Goal: Information Seeking & Learning: Learn about a topic

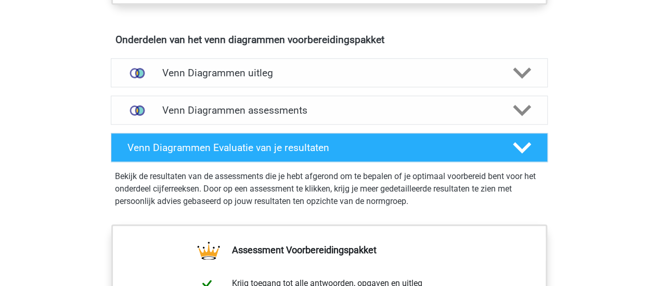
scroll to position [589, 0]
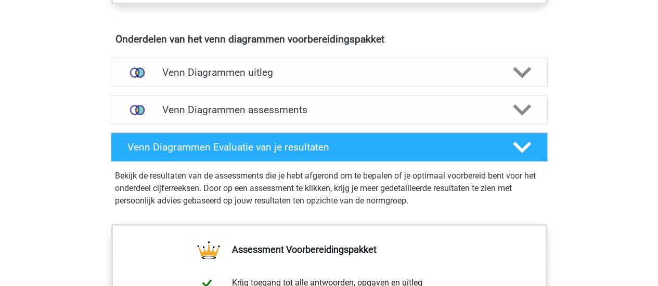
click at [469, 106] on h4 "Venn Diagrammen assessments" at bounding box center [329, 110] width 334 height 12
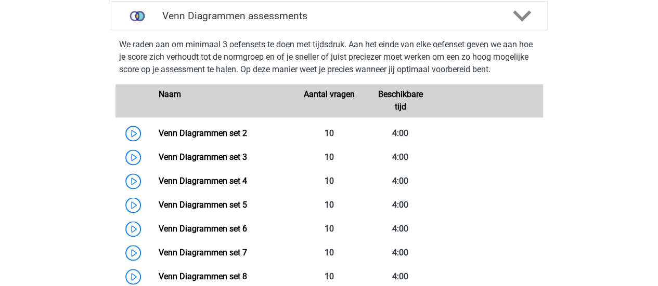
scroll to position [701, 0]
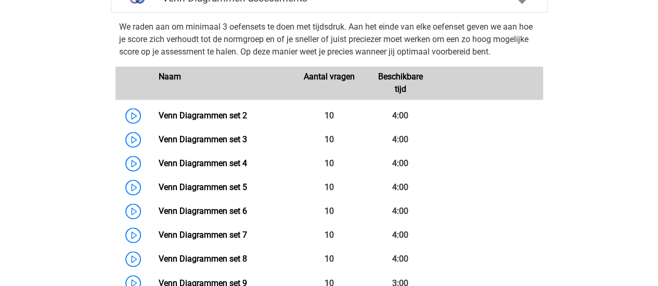
click at [159, 115] on link "Venn Diagrammen set 2" at bounding box center [203, 116] width 88 height 10
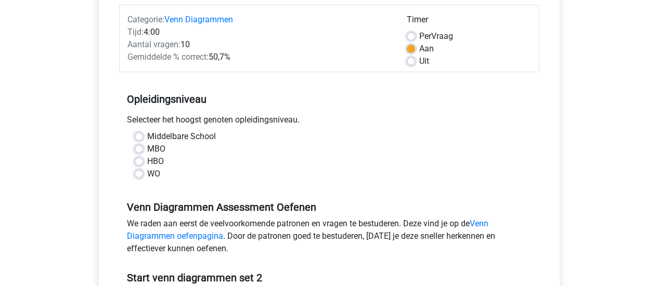
scroll to position [132, 0]
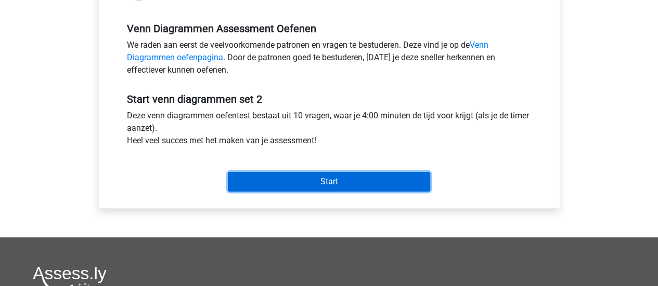
click at [261, 179] on input "Start" at bounding box center [329, 182] width 202 height 20
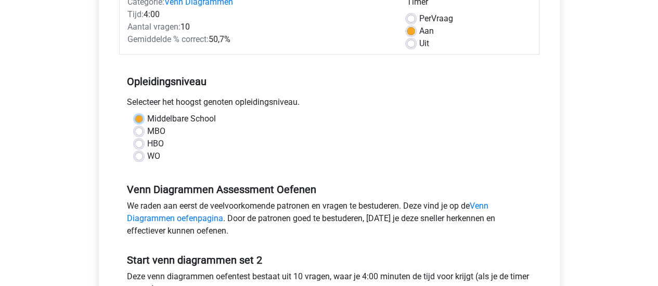
scroll to position [148, 0]
click at [229, 114] on div "Middelbare School" at bounding box center [329, 119] width 389 height 12
click at [147, 156] on label "WO" at bounding box center [153, 157] width 13 height 12
click at [138, 156] on input "WO" at bounding box center [139, 156] width 8 height 10
radio input "true"
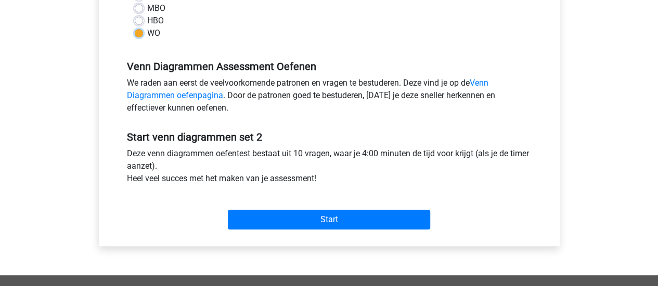
scroll to position [275, 0]
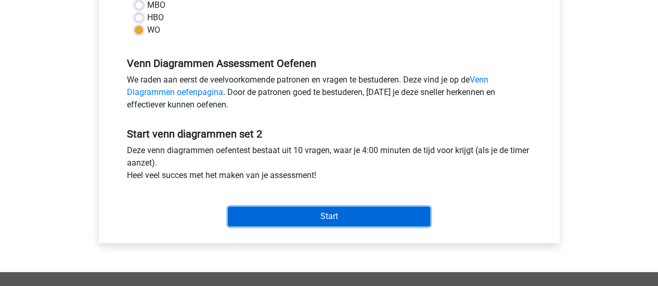
click at [325, 224] on input "Start" at bounding box center [329, 217] width 202 height 20
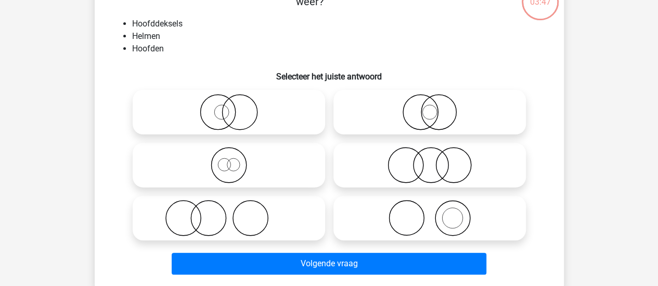
scroll to position [79, 0]
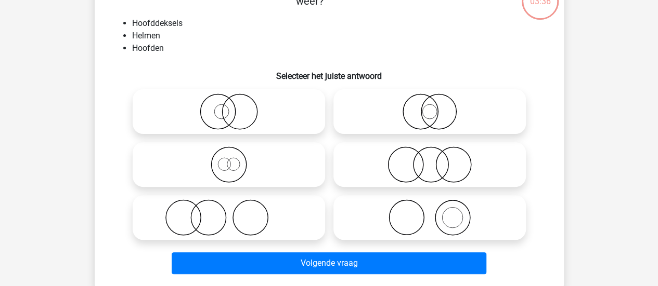
click at [413, 219] on icon at bounding box center [429, 218] width 184 height 36
click at [429, 213] on input "radio" at bounding box center [432, 209] width 7 height 7
radio input "true"
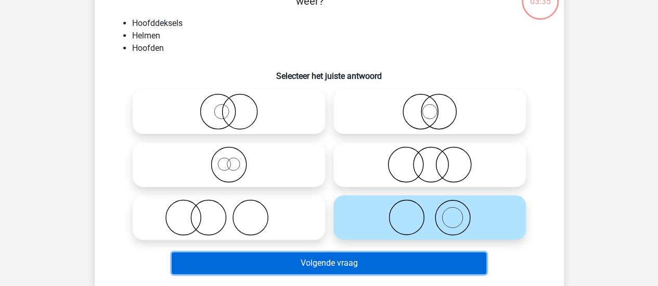
click at [350, 260] on button "Volgende vraag" at bounding box center [329, 264] width 315 height 22
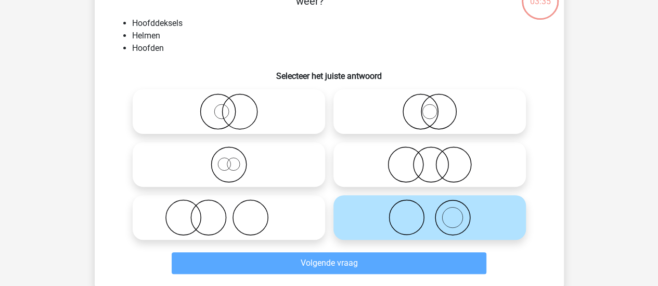
scroll to position [48, 0]
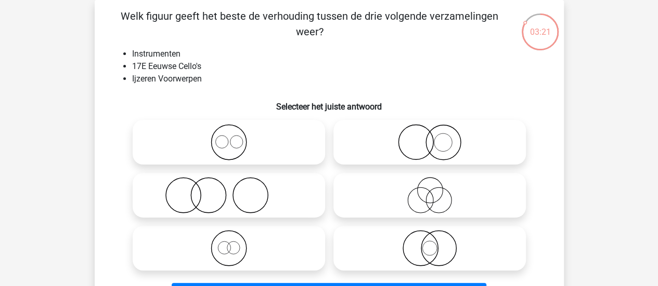
click at [463, 142] on icon at bounding box center [429, 142] width 184 height 36
click at [436, 137] on input "radio" at bounding box center [432, 133] width 7 height 7
radio input "true"
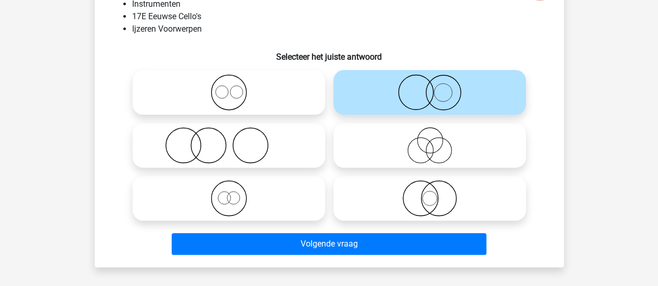
scroll to position [99, 0]
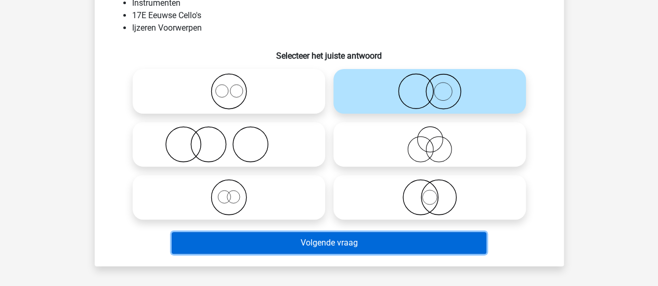
click at [337, 238] on button "Volgende vraag" at bounding box center [329, 243] width 315 height 22
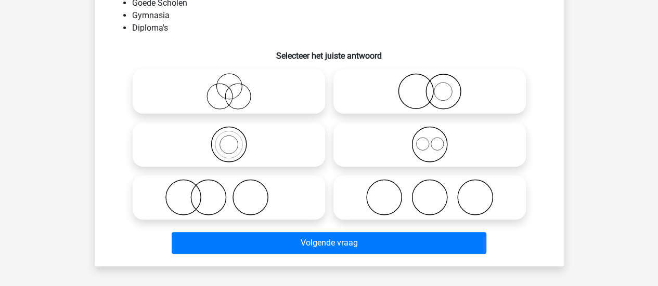
scroll to position [48, 0]
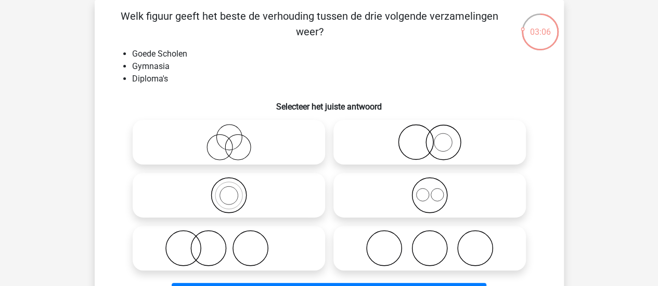
click at [262, 238] on icon at bounding box center [229, 248] width 184 height 36
click at [236, 238] on input "radio" at bounding box center [232, 240] width 7 height 7
radio input "true"
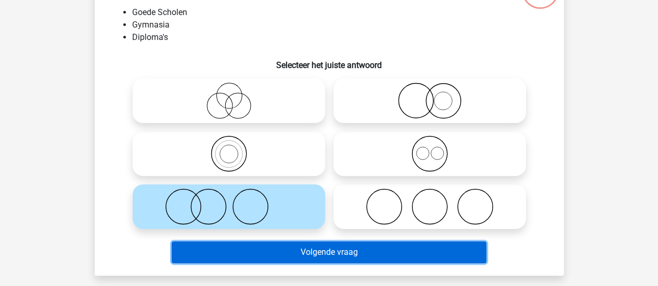
click at [334, 251] on button "Volgende vraag" at bounding box center [329, 253] width 315 height 22
